Goal: Task Accomplishment & Management: Manage account settings

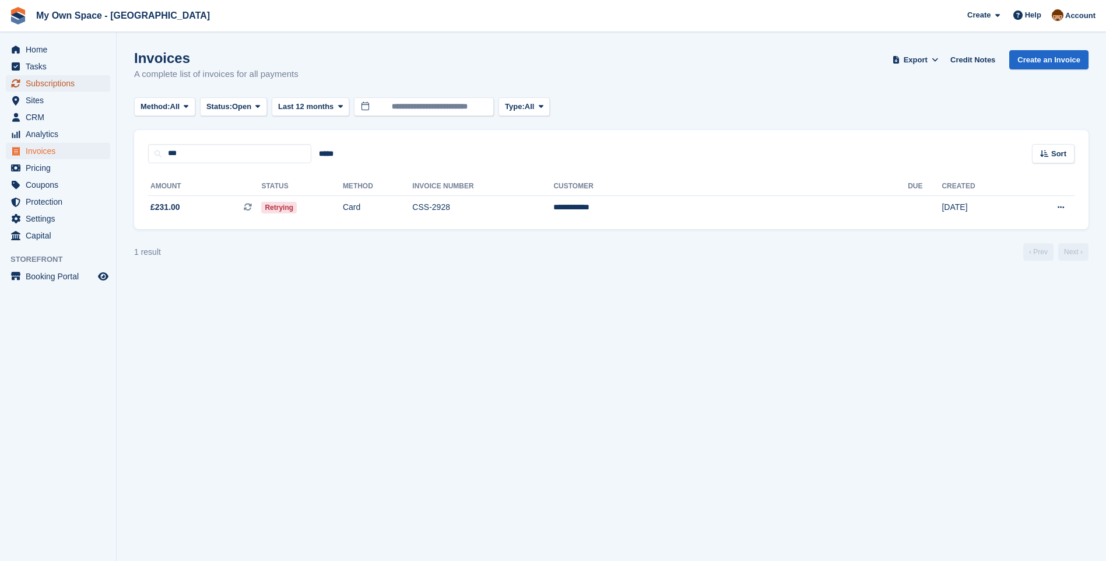
click at [37, 79] on span "Subscriptions" at bounding box center [61, 83] width 70 height 16
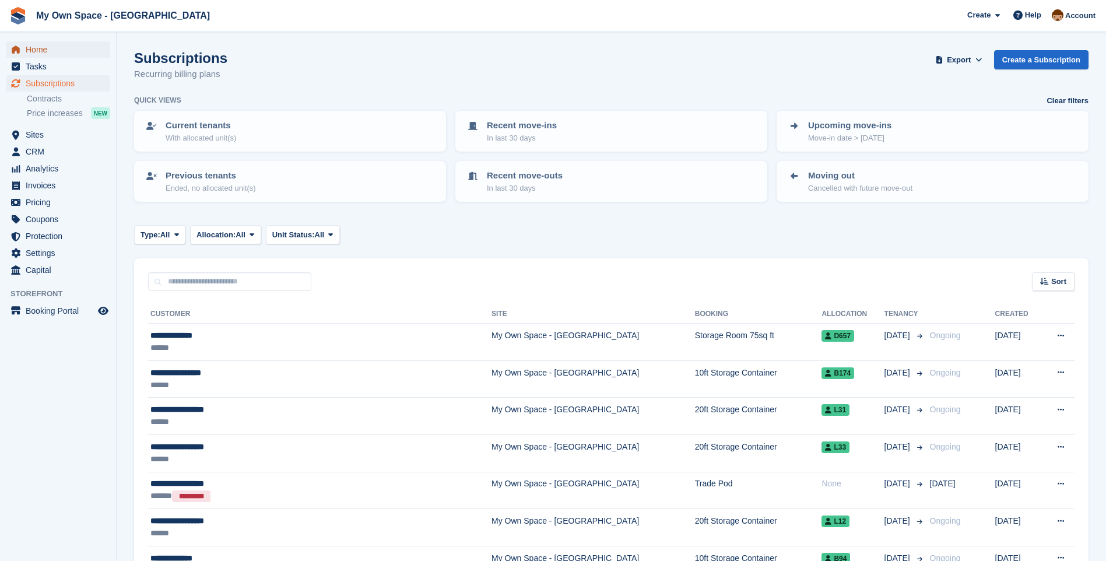
click at [36, 53] on span "Home" at bounding box center [61, 49] width 70 height 16
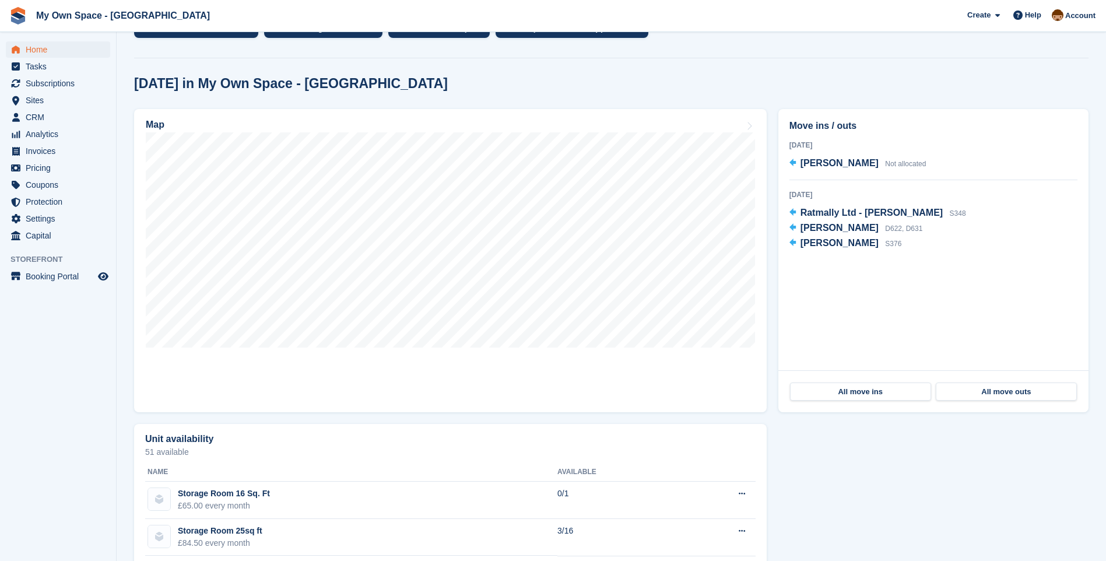
scroll to position [291, 0]
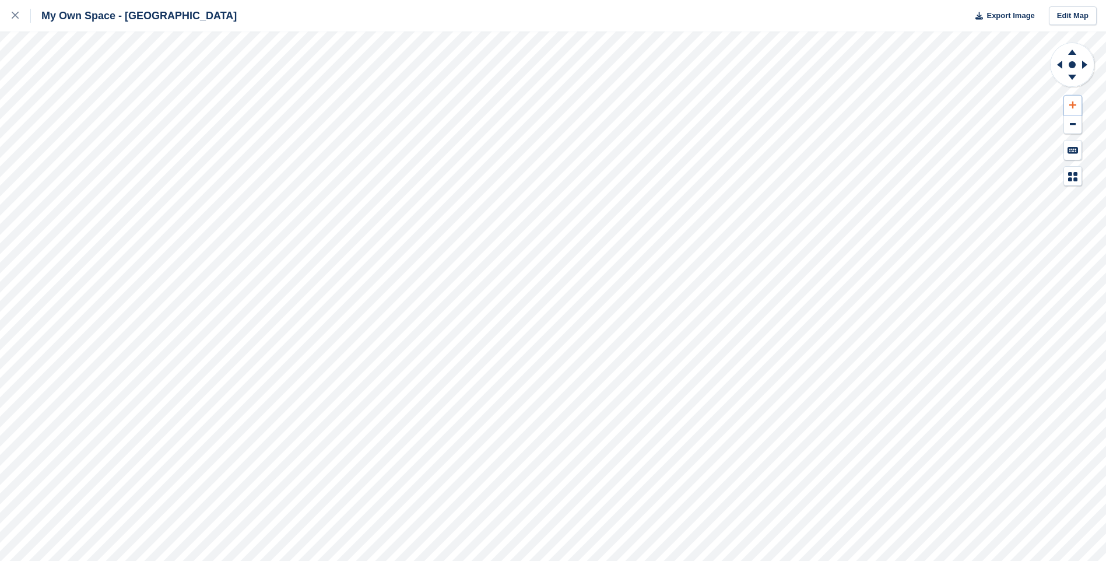
click at [1069, 107] on icon at bounding box center [1072, 105] width 7 height 8
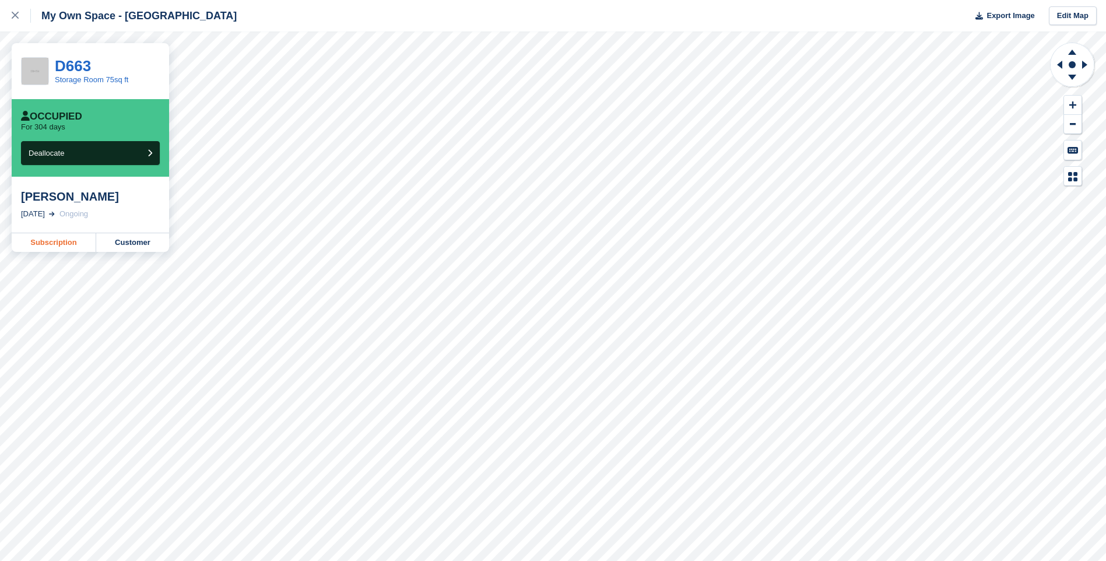
click at [74, 243] on link "Subscription" at bounding box center [54, 242] width 85 height 19
click at [64, 241] on link "Subscription" at bounding box center [54, 242] width 85 height 19
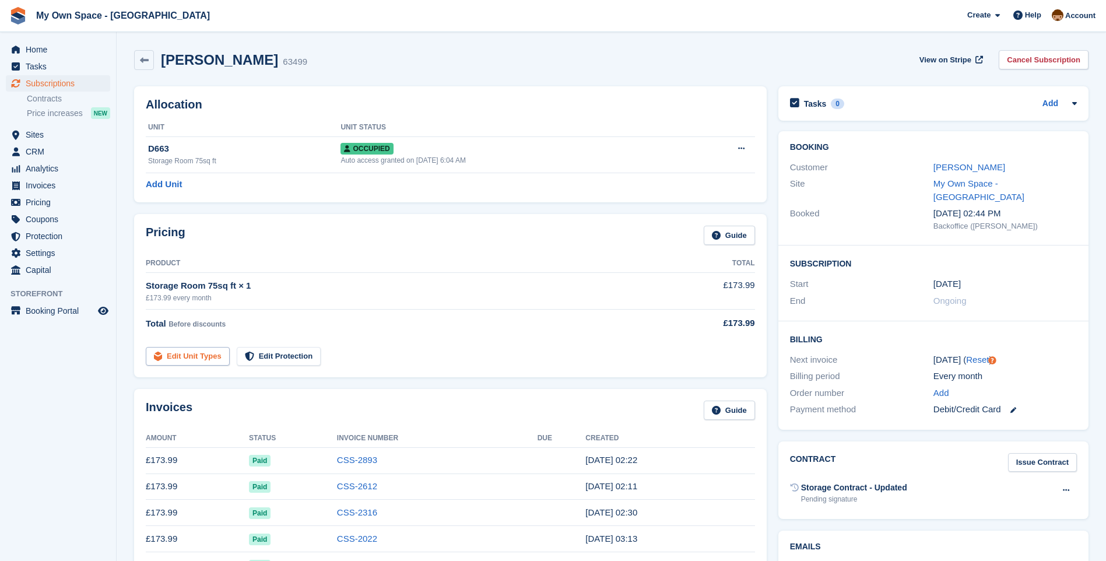
click at [181, 356] on link "Edit Unit Types" at bounding box center [188, 356] width 84 height 19
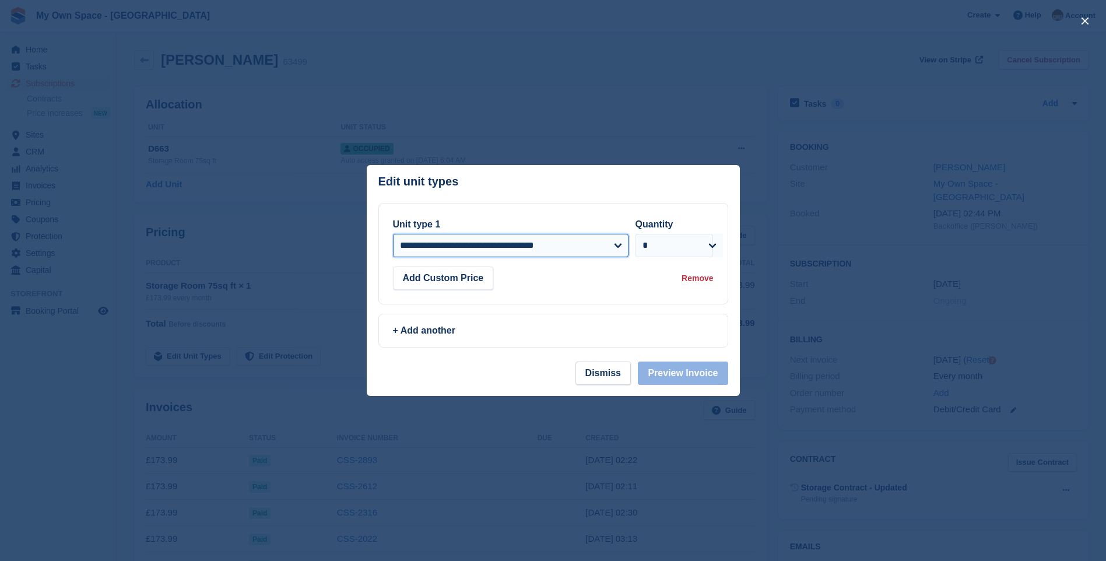
click at [617, 248] on select "**********" at bounding box center [511, 245] width 236 height 23
select select "*****"
click at [393, 234] on select "**********" at bounding box center [511, 245] width 236 height 23
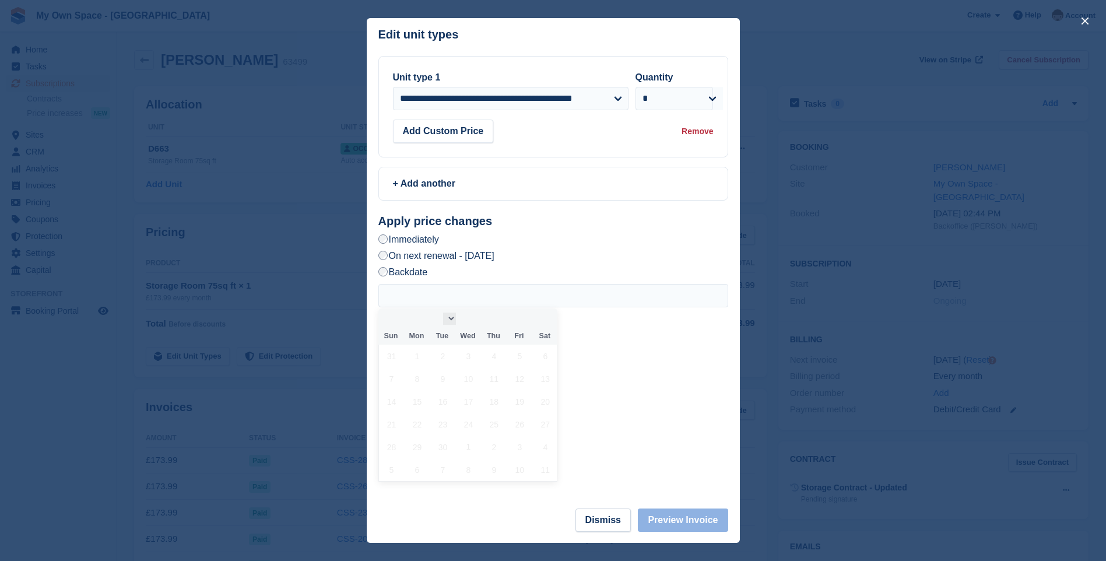
click at [449, 323] on select "Month" at bounding box center [449, 318] width 13 height 12
click at [617, 523] on button "Dismiss" at bounding box center [602, 519] width 55 height 23
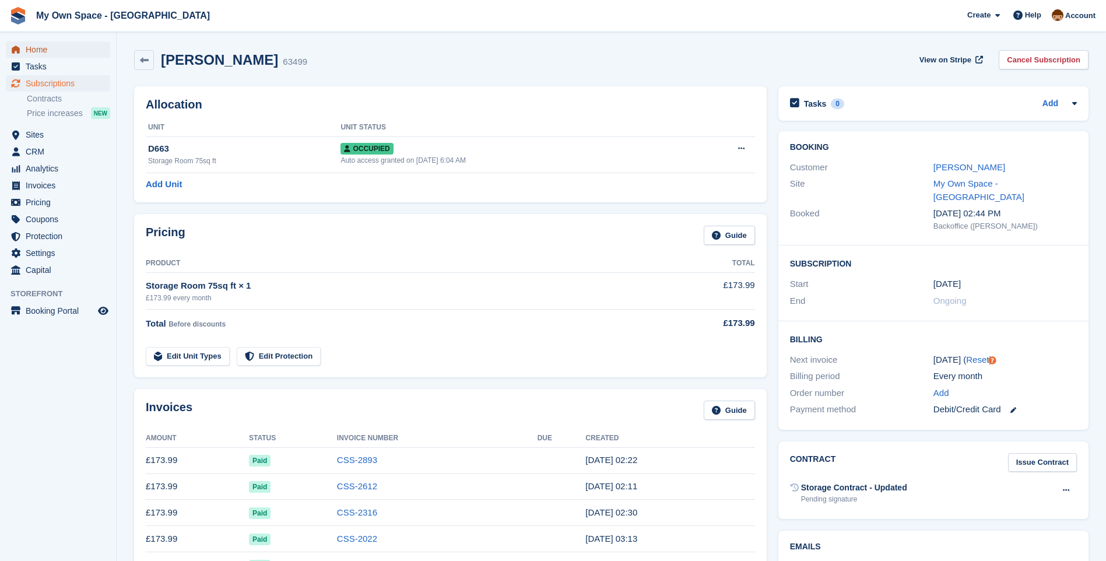
click at [47, 50] on span "Home" at bounding box center [61, 49] width 70 height 16
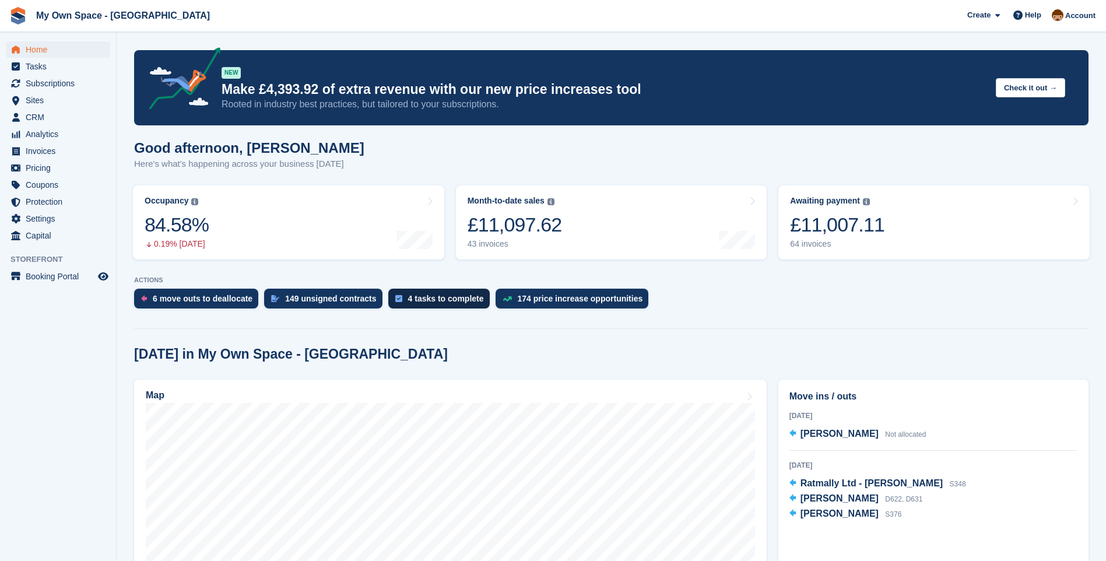
scroll to position [117, 0]
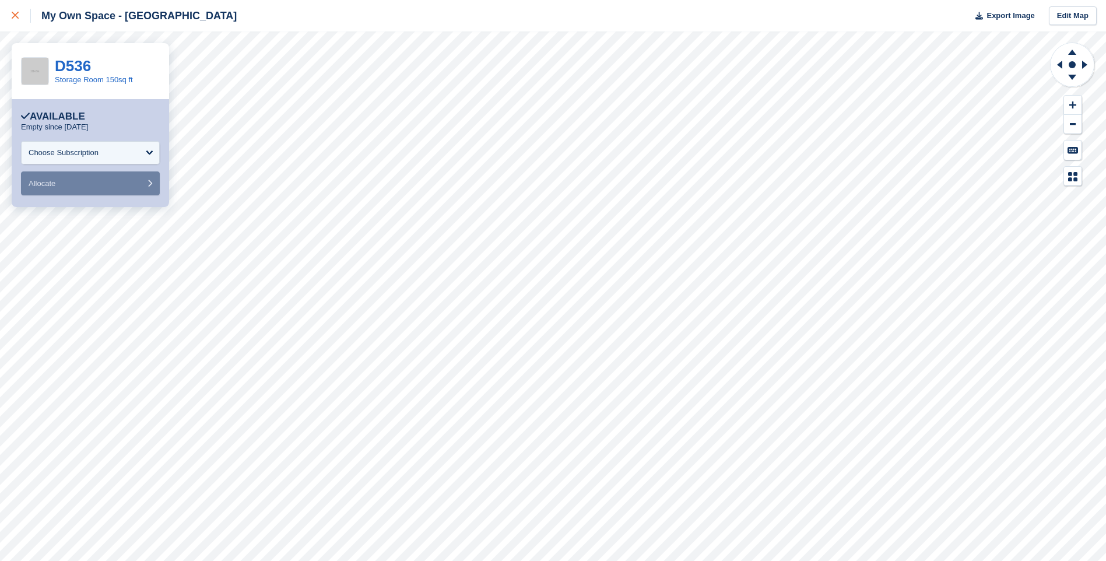
click at [14, 15] on icon at bounding box center [15, 15] width 7 height 7
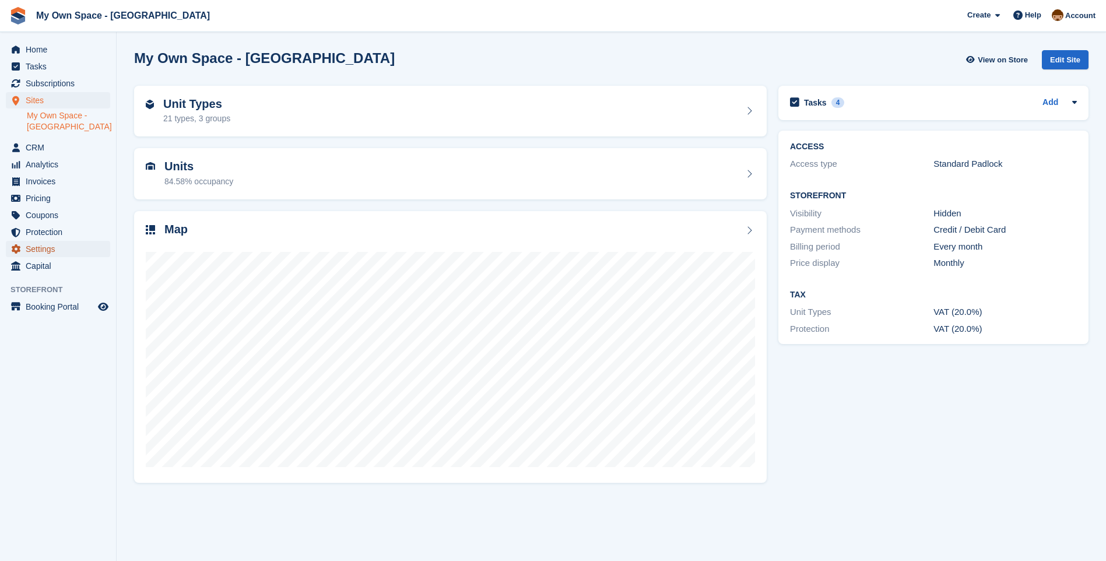
click at [15, 246] on icon "menu" at bounding box center [15, 248] width 9 height 9
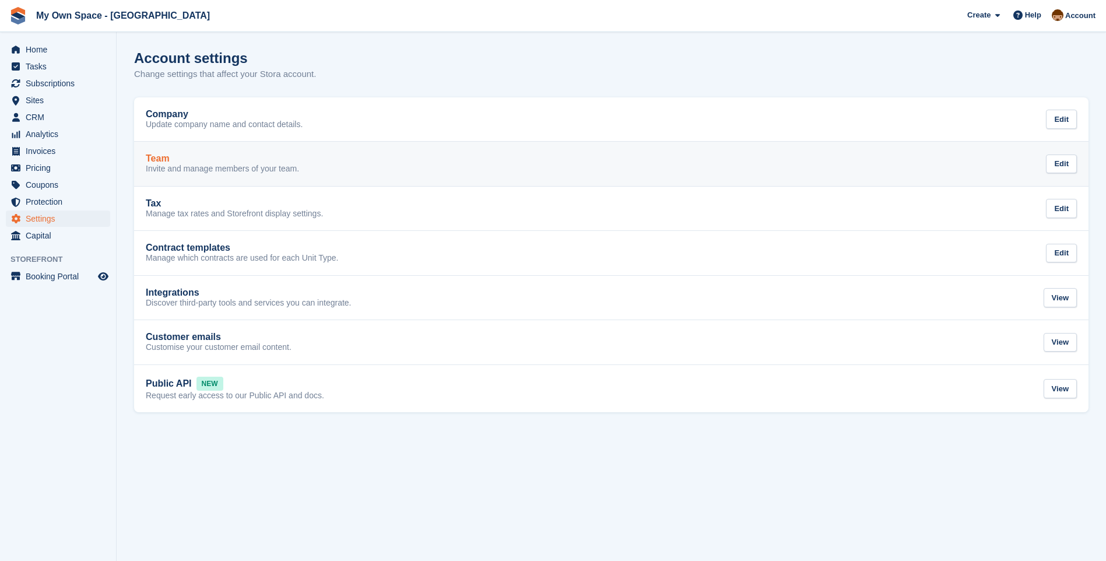
click at [190, 168] on p "Invite and manage members of your team." at bounding box center [222, 169] width 153 height 10
